Goal: Book appointment/travel/reservation

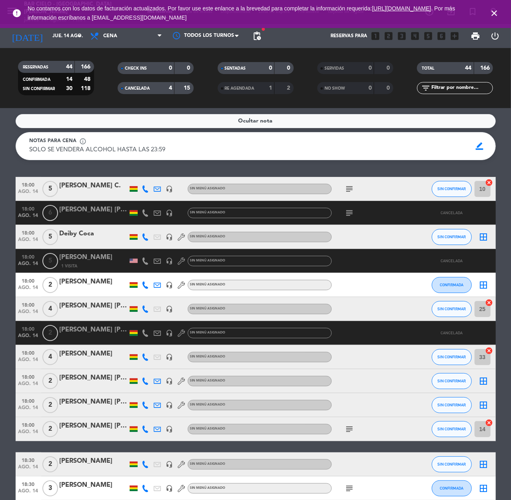
scroll to position [533, 0]
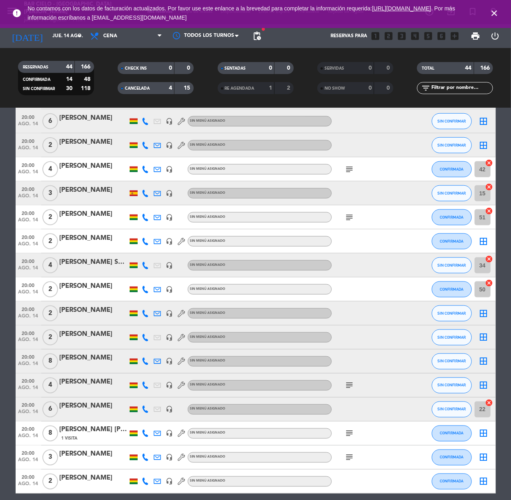
click at [493, 12] on icon "close" at bounding box center [494, 13] width 10 height 10
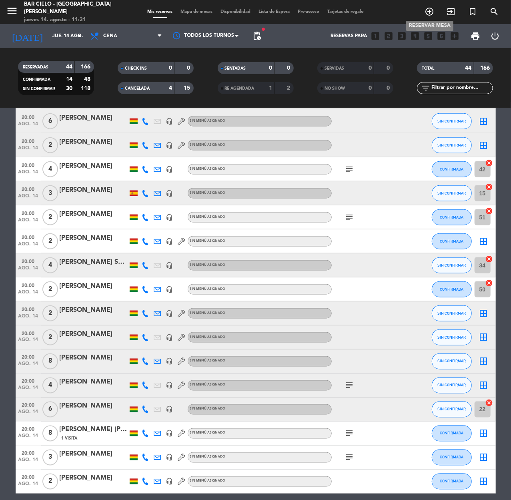
click at [426, 14] on icon "add_circle_outline" at bounding box center [430, 12] width 10 height 10
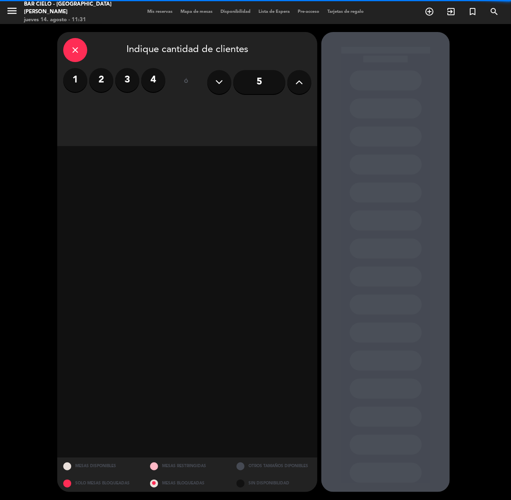
click at [149, 74] on label "4" at bounding box center [153, 80] width 24 height 24
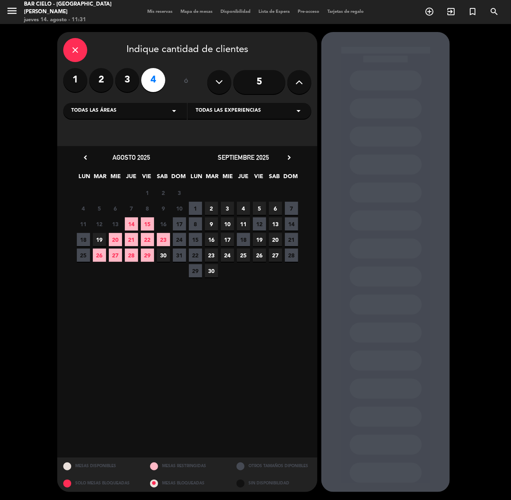
click at [147, 238] on span "22" at bounding box center [147, 239] width 13 height 13
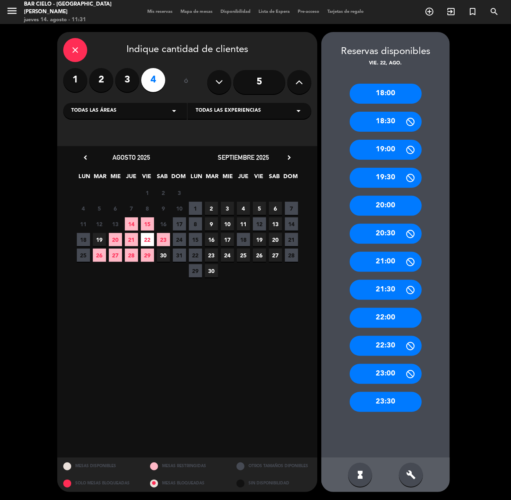
drag, startPoint x: 387, startPoint y: 89, endPoint x: 301, endPoint y: 114, distance: 90.0
click at [385, 90] on div "18:00" at bounding box center [386, 94] width 72 height 20
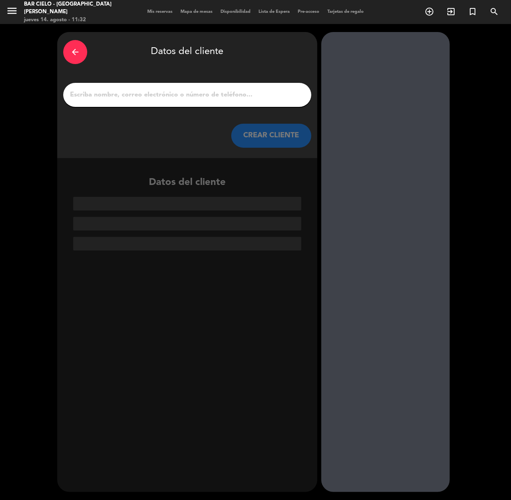
click at [122, 92] on input "1" at bounding box center [187, 94] width 236 height 11
paste input "[PERSON_NAME]"
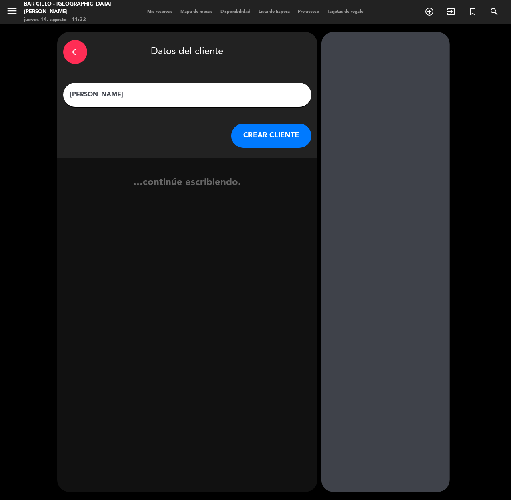
type input "[PERSON_NAME]"
click at [258, 132] on button "CREAR CLIENTE" at bounding box center [271, 136] width 80 height 24
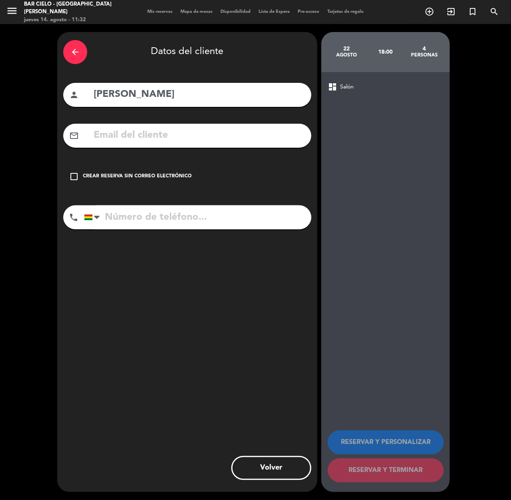
paste input "71061870"
click at [138, 223] on input "71061870" at bounding box center [197, 217] width 227 height 24
type input "71061870"
drag, startPoint x: 148, startPoint y: 174, endPoint x: 266, endPoint y: 287, distance: 164.1
click at [149, 174] on div "Crear reserva sin correo electrónico" at bounding box center [137, 176] width 109 height 8
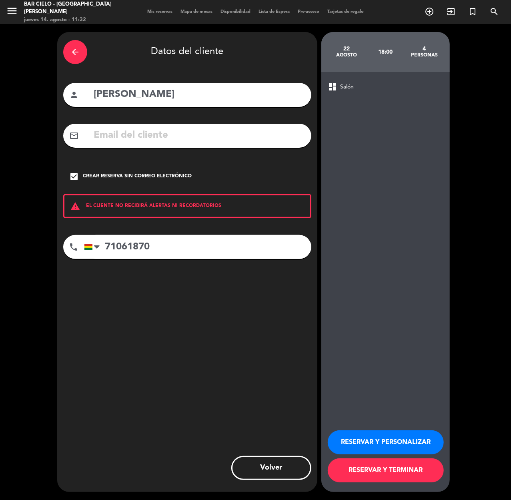
click at [359, 436] on button "RESERVAR Y PERSONALIZAR" at bounding box center [386, 442] width 116 height 24
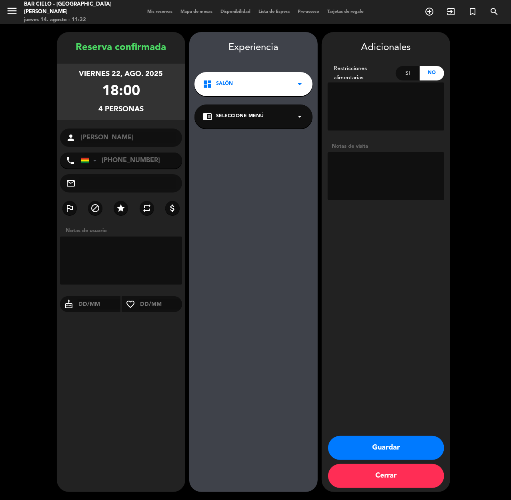
drag, startPoint x: 370, startPoint y: 447, endPoint x: 358, endPoint y: 447, distance: 12.4
click at [363, 447] on button "Guardar" at bounding box center [386, 448] width 116 height 24
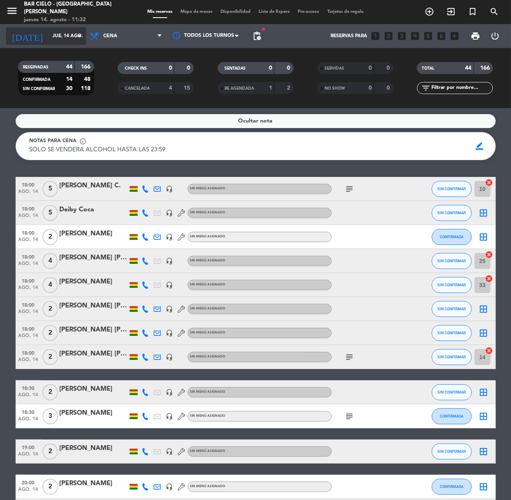
click at [48, 34] on input "jue. 14 ago." at bounding box center [79, 36] width 63 height 14
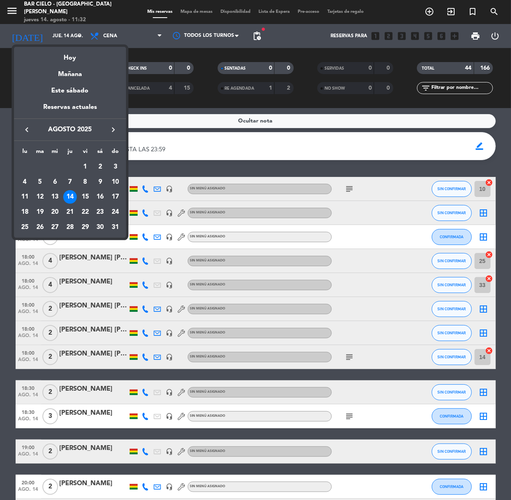
click at [112, 127] on icon "keyboard_arrow_right" at bounding box center [113, 130] width 10 height 10
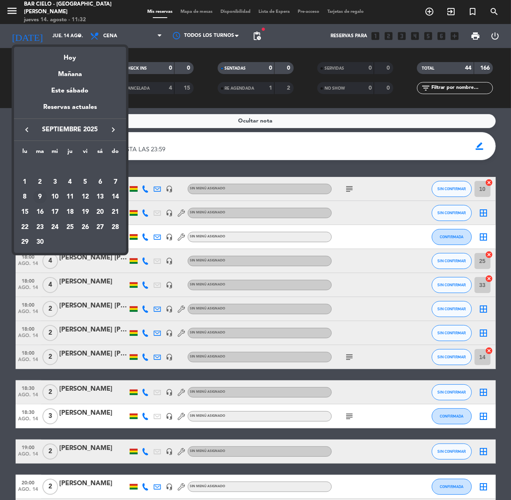
click at [38, 196] on div "9" at bounding box center [40, 197] width 14 height 14
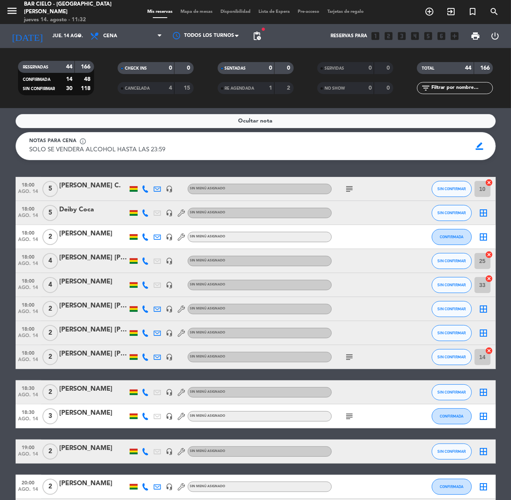
type input "[DATE] sep."
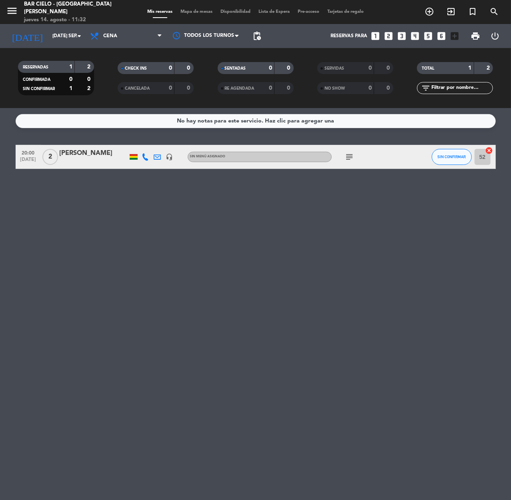
click at [352, 156] on icon "subject" at bounding box center [350, 157] width 10 height 10
click at [84, 221] on div "No hay notas para este servicio. Haz clic para agregar una 20:00 [DATE] 2 [PERS…" at bounding box center [255, 304] width 511 height 392
click at [477, 12] on span "turned_in_not" at bounding box center [473, 12] width 22 height 14
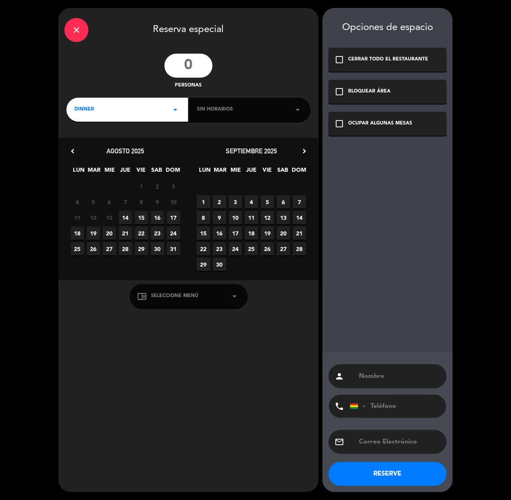
click at [190, 70] on input "number" at bounding box center [188, 66] width 48 height 24
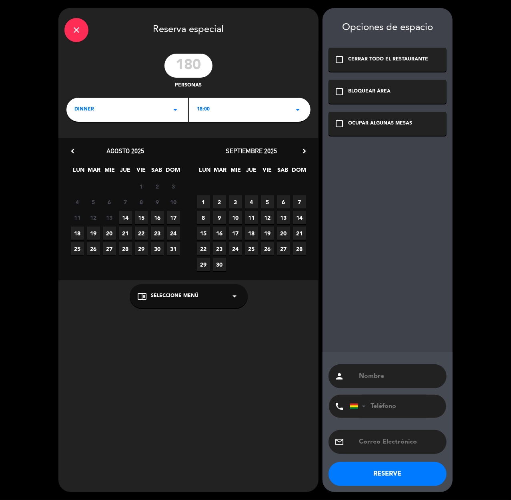
type input "180"
click at [218, 109] on div "18:00 arrow_drop_down" at bounding box center [250, 110] width 122 height 24
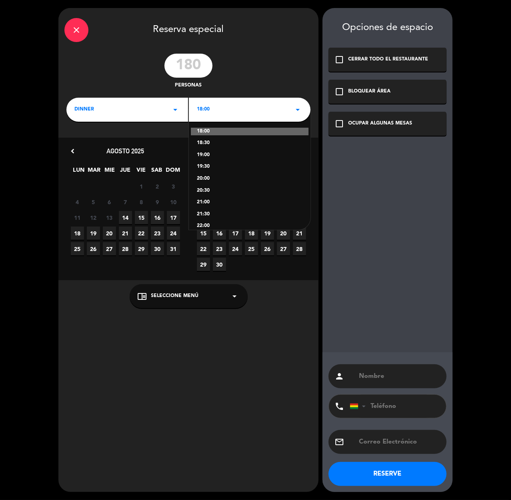
drag, startPoint x: 208, startPoint y: 152, endPoint x: 232, endPoint y: 145, distance: 25.2
click at [208, 151] on div "19:00" at bounding box center [250, 155] width 106 height 8
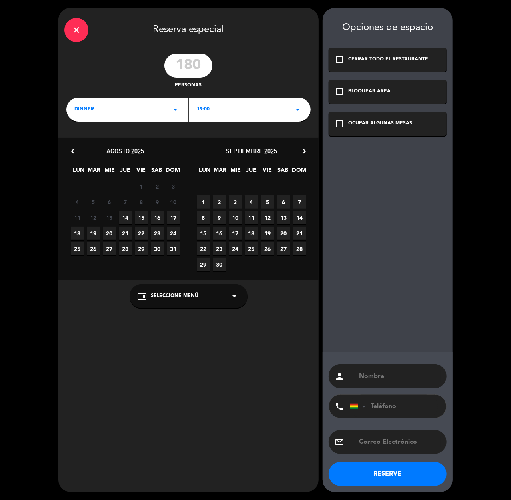
click at [378, 58] on div "CERRAR TODO EL RESTAURANTE" at bounding box center [388, 60] width 80 height 8
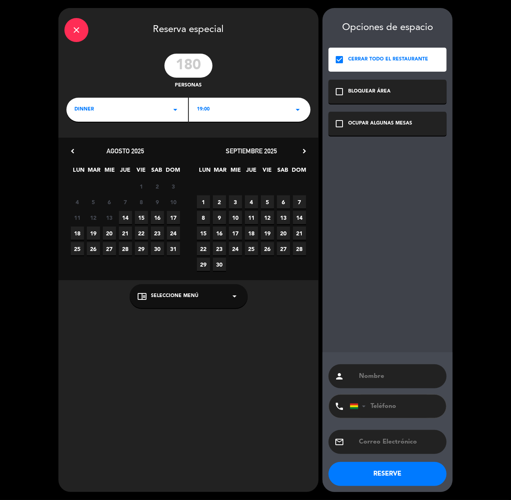
click at [220, 218] on span "9" at bounding box center [219, 217] width 13 height 13
click at [367, 373] on input "text" at bounding box center [399, 376] width 82 height 11
click at [371, 378] on input "text" at bounding box center [399, 376] width 82 height 11
paste input "[PERSON_NAME] Y ASOCIADOS."
click at [371, 378] on input "[PERSON_NAME] Y ASOCIADOS." at bounding box center [399, 376] width 82 height 11
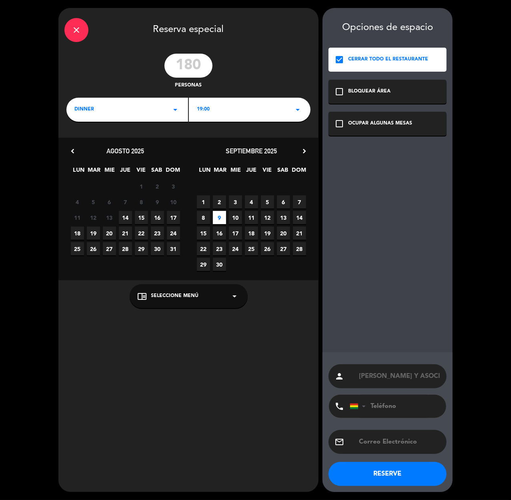
scroll to position [0, 2]
type input "[PERSON_NAME] Y ASOCIADOS."
click at [400, 471] on button "RESERVE" at bounding box center [388, 474] width 118 height 24
